Goal: Register for event/course

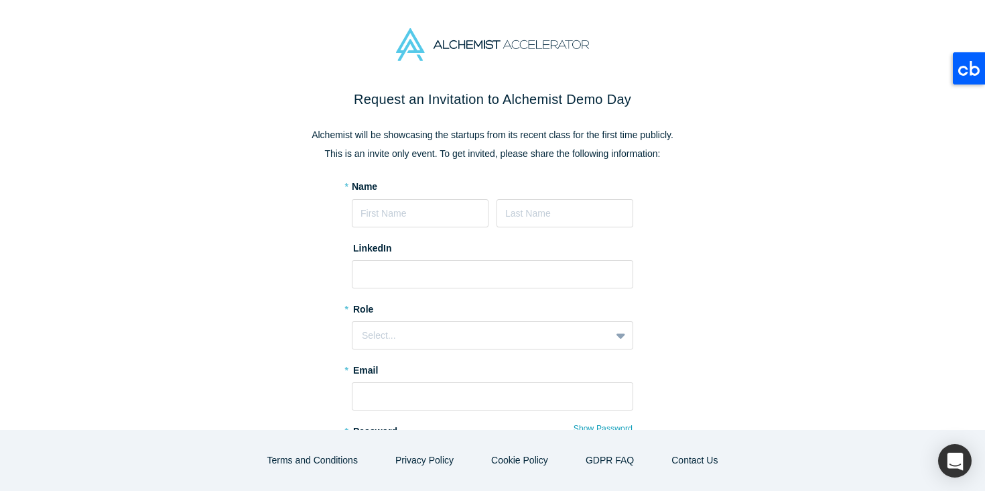
type input "Ece"
click at [550, 229] on form "* Name Ece LinkedIn * Role Select... * Email * Password Show Password Password …" at bounding box center [492, 363] width 281 height 367
click at [557, 209] on input at bounding box center [565, 213] width 137 height 28
click at [456, 289] on form "* Name Ece LinkedIn * Role Select... * Email * Password Show Password Password …" at bounding box center [492, 363] width 281 height 367
click at [546, 225] on input at bounding box center [565, 213] width 137 height 28
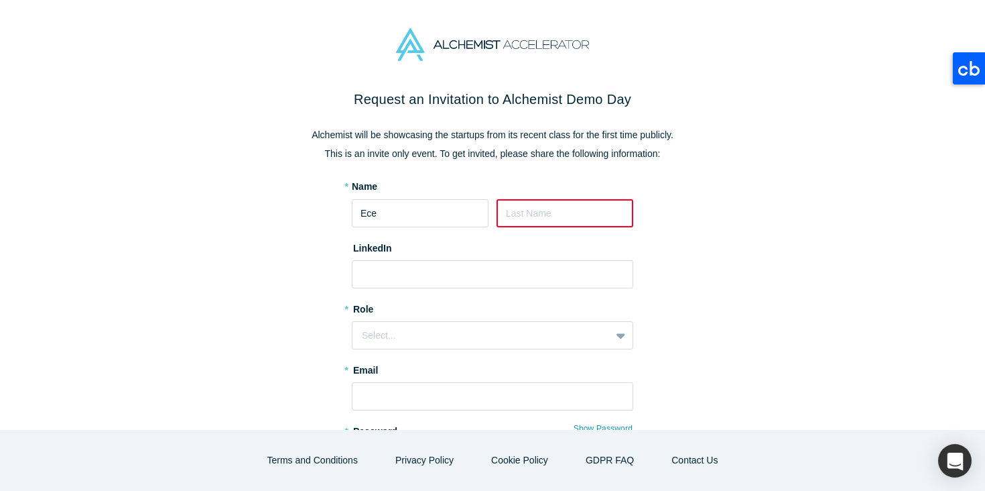
type input "Sarica"
click at [443, 349] on form "* Name [PERSON_NAME] LinkedIn * Role Select... * Email * Password Show Password…" at bounding box center [492, 363] width 281 height 367
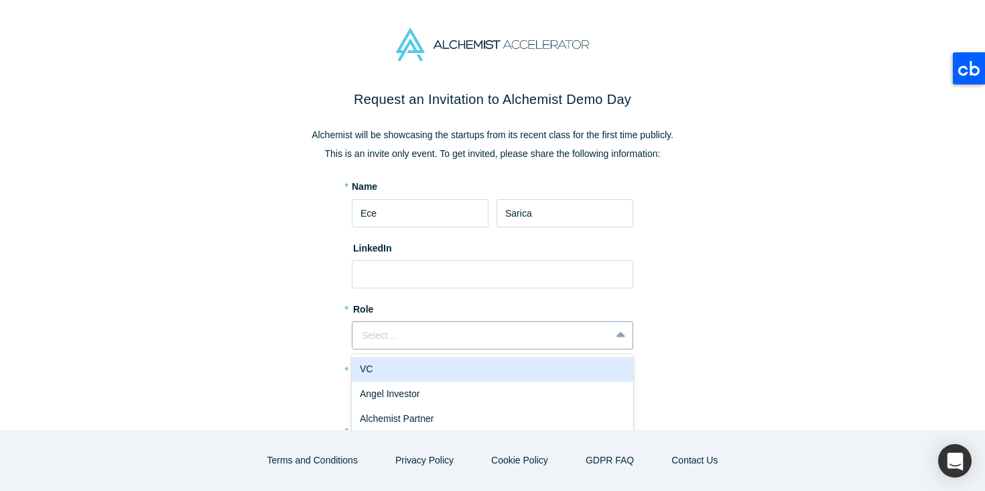
click at [444, 341] on div "Select..." at bounding box center [481, 335] width 239 height 14
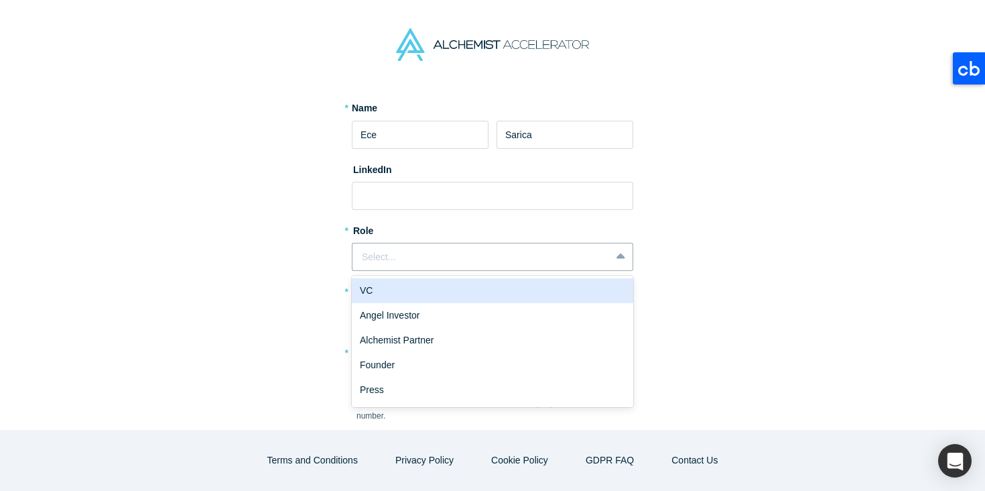
scroll to position [91, 0]
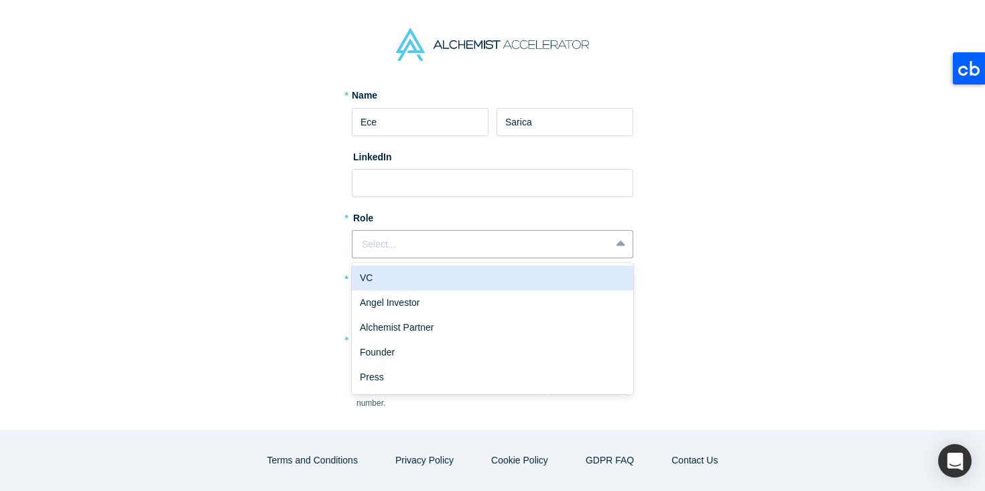
click at [441, 286] on div "VC" at bounding box center [492, 277] width 281 height 25
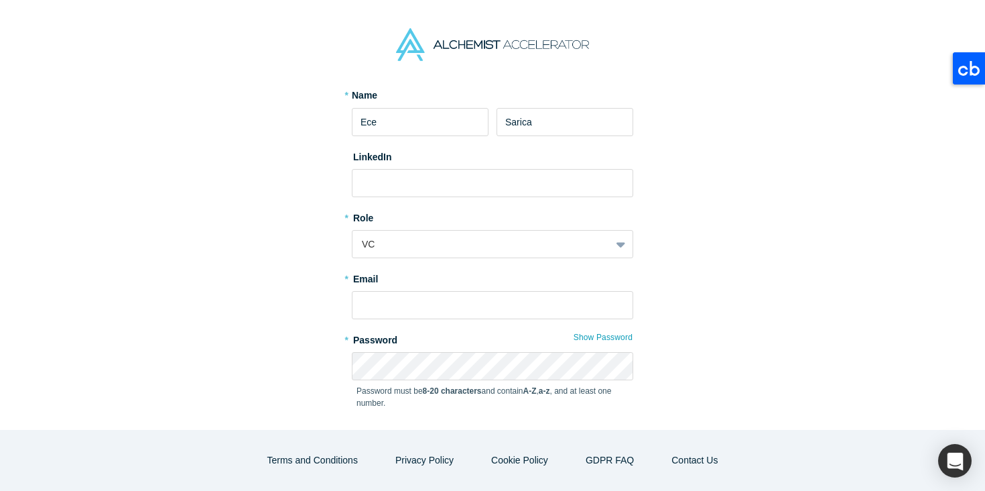
click at [441, 328] on label "* Password" at bounding box center [492, 337] width 281 height 19
click at [441, 316] on input "text" at bounding box center [492, 305] width 281 height 28
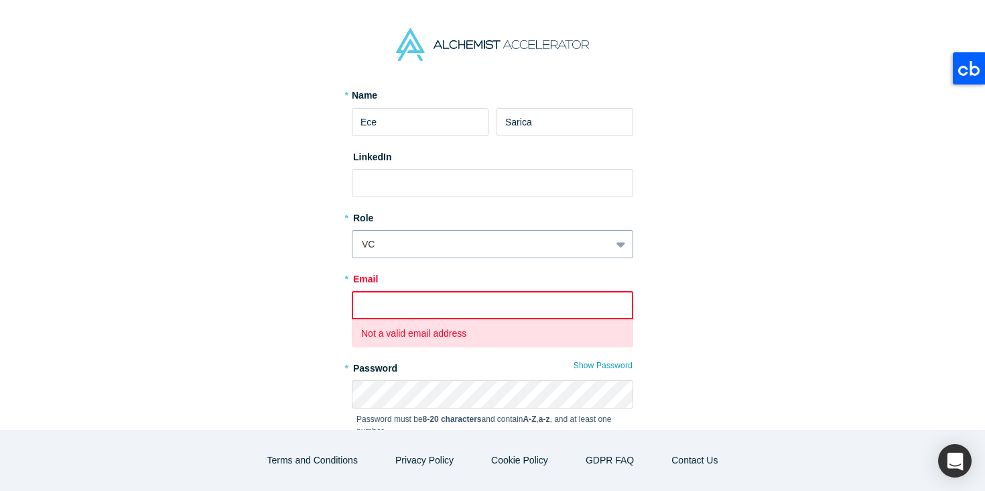
type input "[EMAIL_ADDRESS][DOMAIN_NAME]"
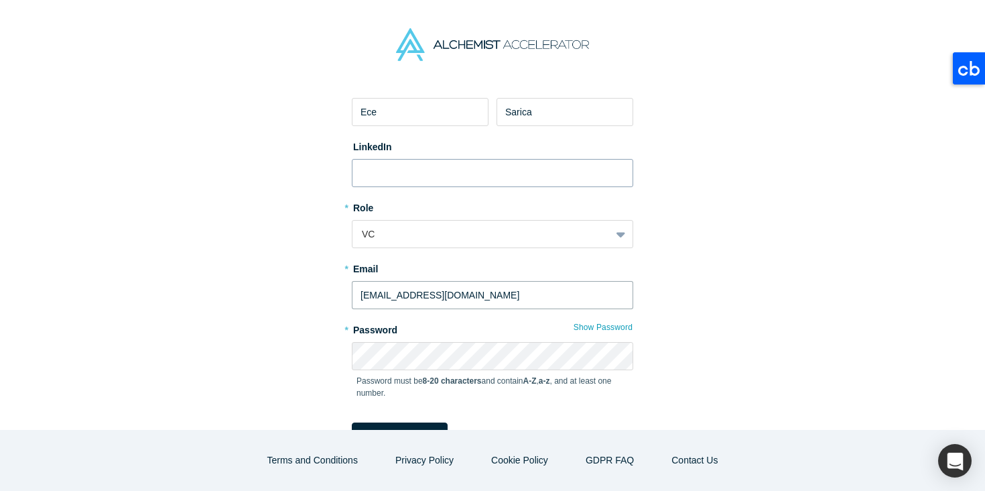
scroll to position [109, 0]
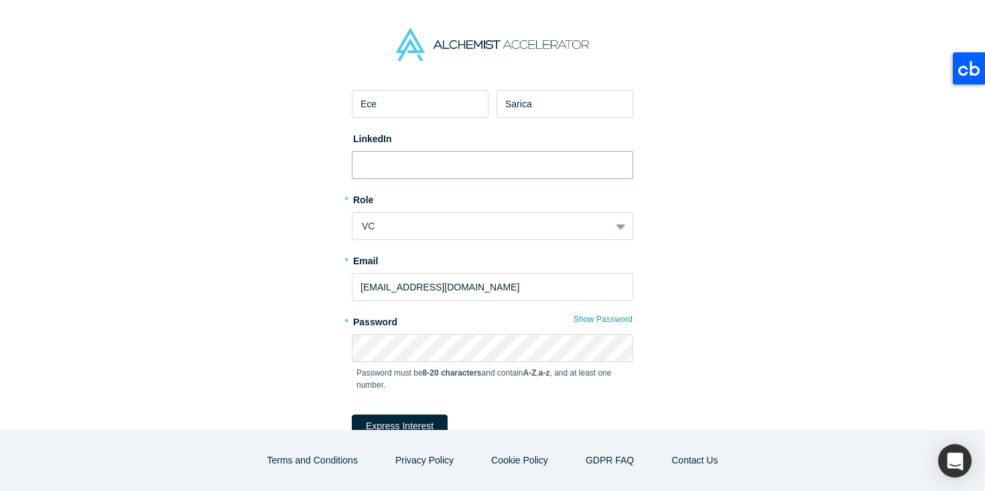
click at [499, 165] on input at bounding box center [492, 165] width 281 height 28
paste input "[URL][DOMAIN_NAME]"
type input "[URL][DOMAIN_NAME]"
click at [402, 418] on button "Express Interest" at bounding box center [400, 425] width 96 height 23
